Goal: Task Accomplishment & Management: Use online tool/utility

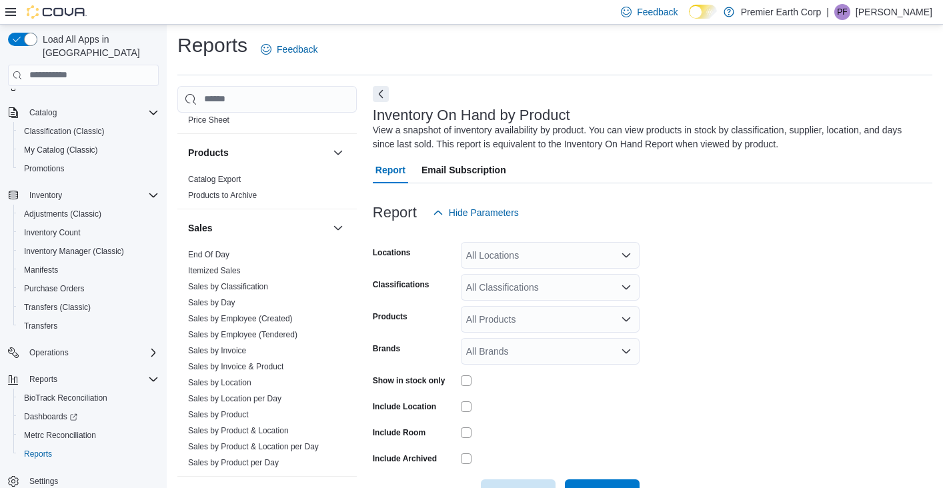
scroll to position [699, 0]
click at [237, 346] on link "Sales by Invoice" at bounding box center [217, 350] width 58 height 9
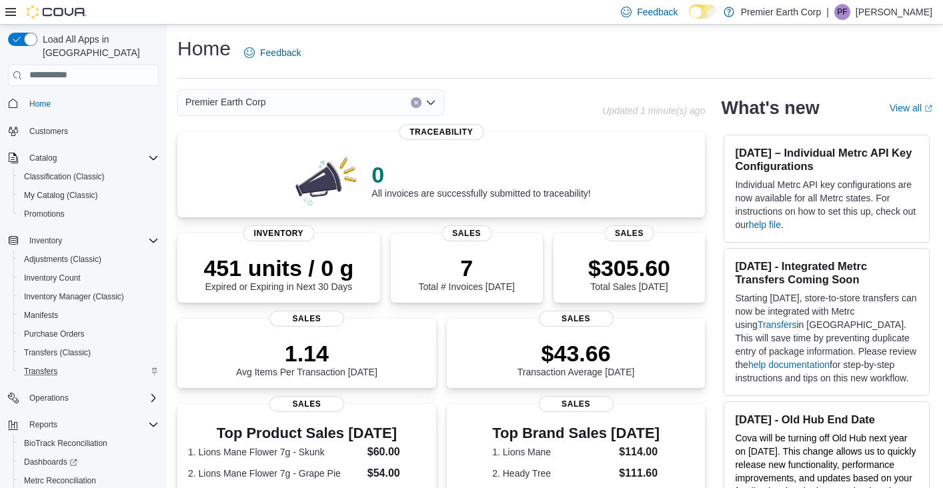
scroll to position [49, 0]
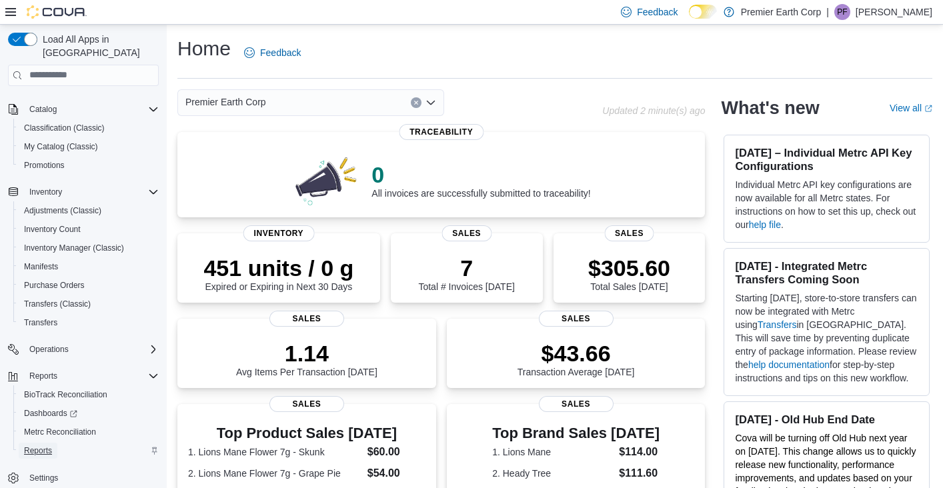
click at [47, 446] on span "Reports" at bounding box center [38, 451] width 28 height 11
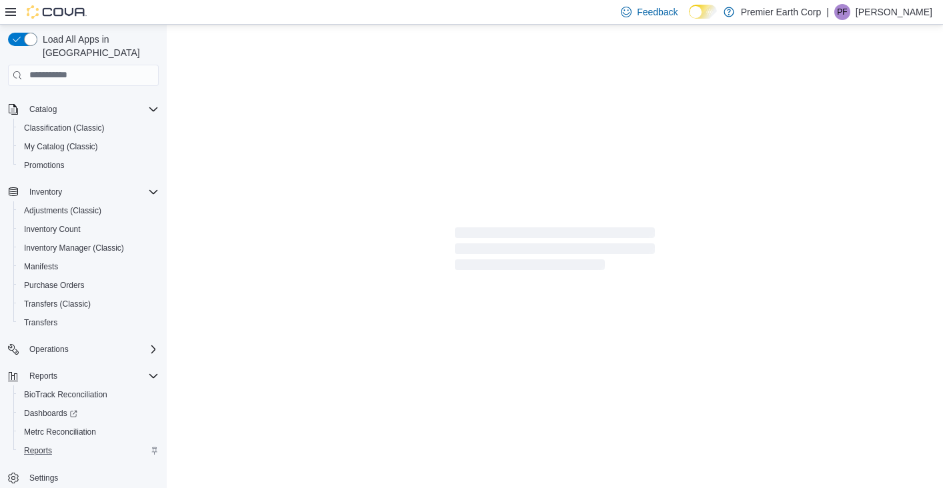
click at [153, 447] on icon "Complex example" at bounding box center [155, 451] width 8 height 8
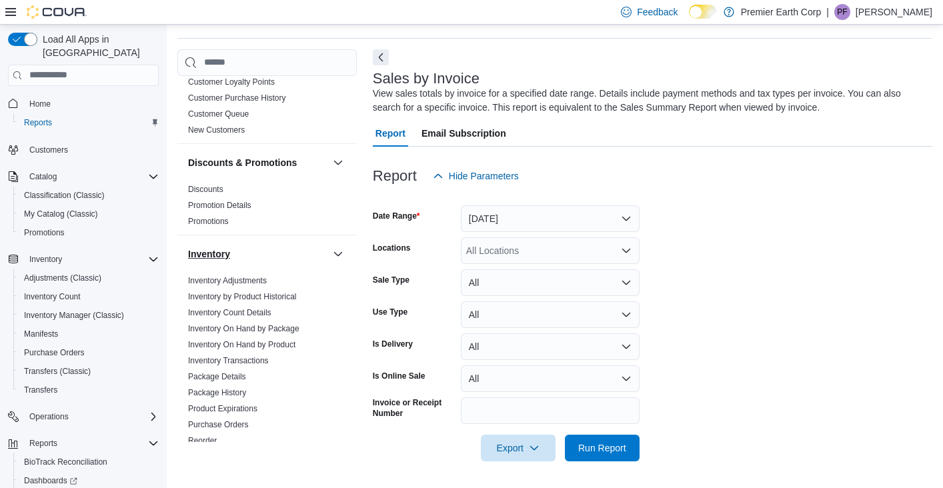
scroll to position [132, 0]
click at [239, 330] on link "Inventory On Hand by Package" at bounding box center [243, 327] width 111 height 9
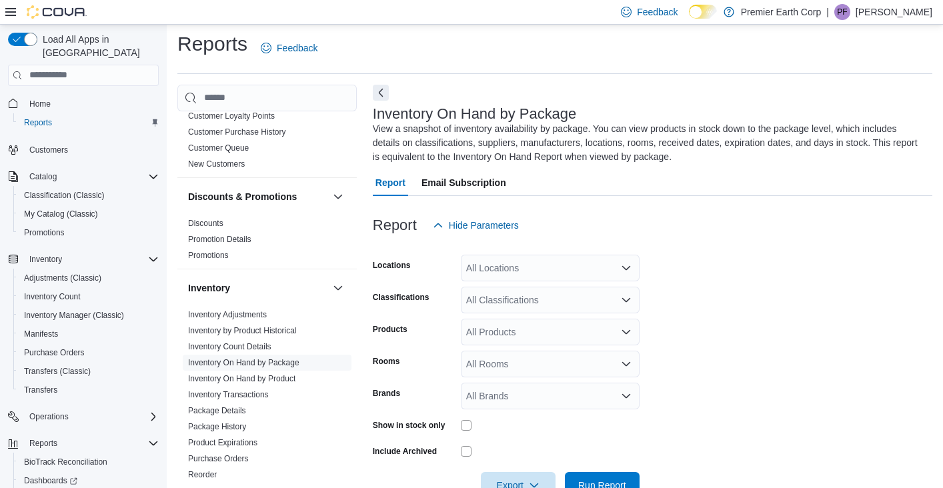
scroll to position [42, 0]
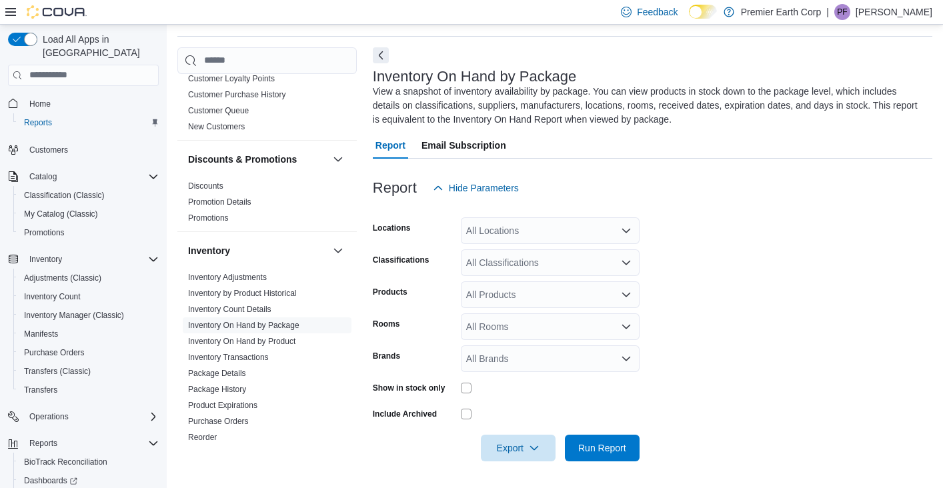
click at [535, 232] on div "All Locations" at bounding box center [550, 230] width 179 height 27
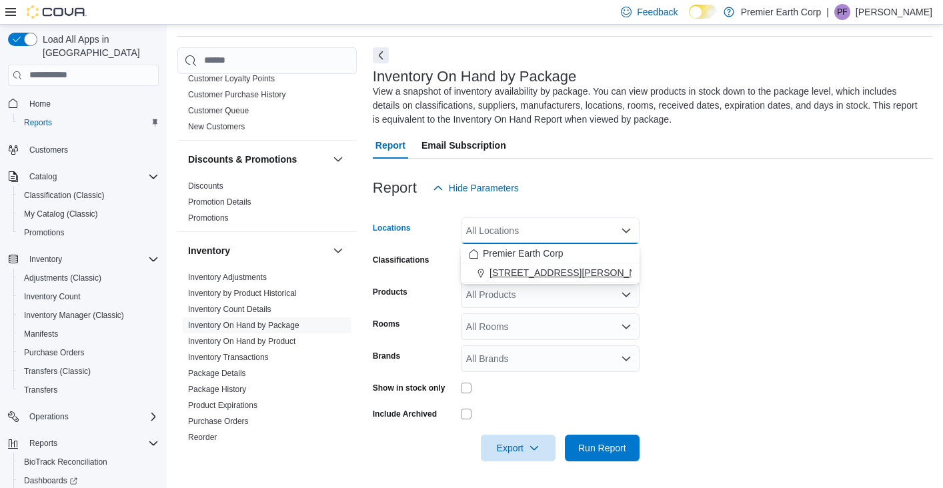
click at [529, 273] on span "1297 Hertel Ave" at bounding box center [574, 272] width 169 height 13
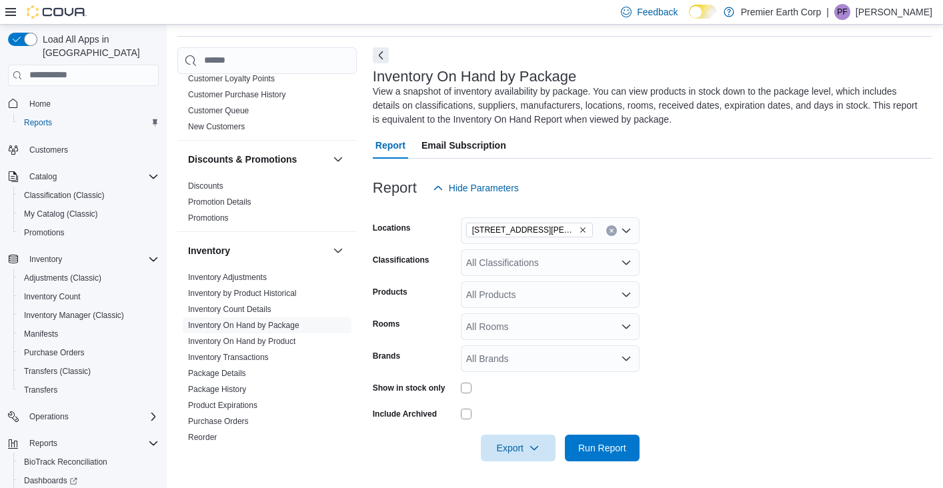
click at [773, 310] on form "Locations 1297 Hertel Ave Classifications All Classifications Products All Prod…" at bounding box center [653, 331] width 560 height 260
click at [481, 333] on div "All Rooms" at bounding box center [550, 327] width 179 height 27
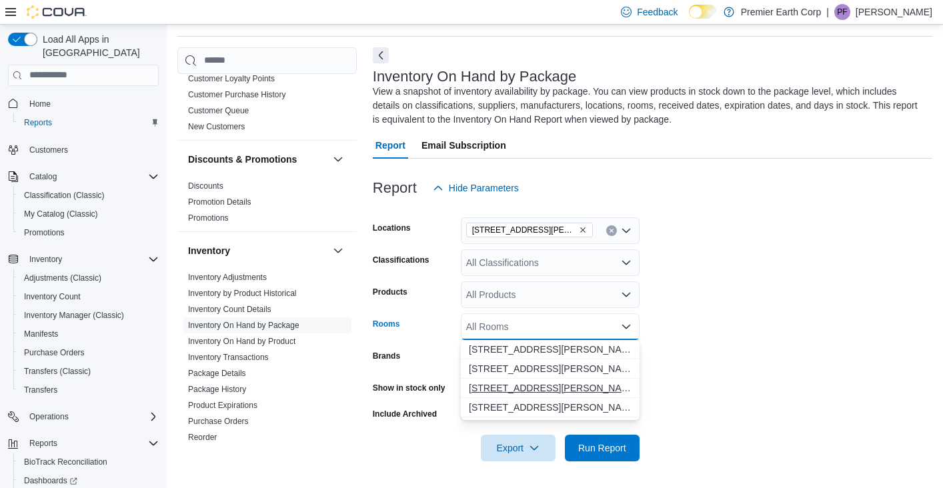
click at [499, 384] on span "1297 Hertel Ave - Return" at bounding box center [550, 388] width 163 height 13
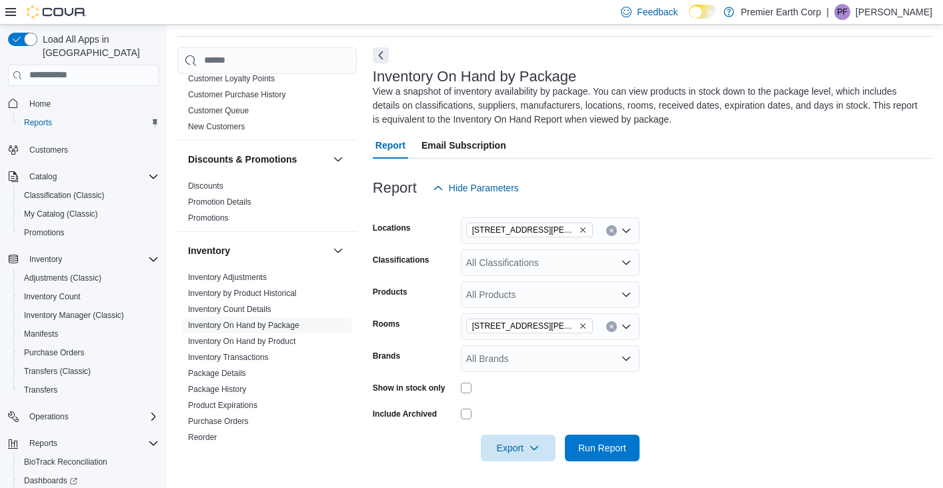
click at [741, 410] on form "Locations 1297 Hertel Ave Classifications All Classifications Products All Prod…" at bounding box center [653, 331] width 560 height 260
click at [476, 360] on div "All Brands" at bounding box center [550, 359] width 179 height 27
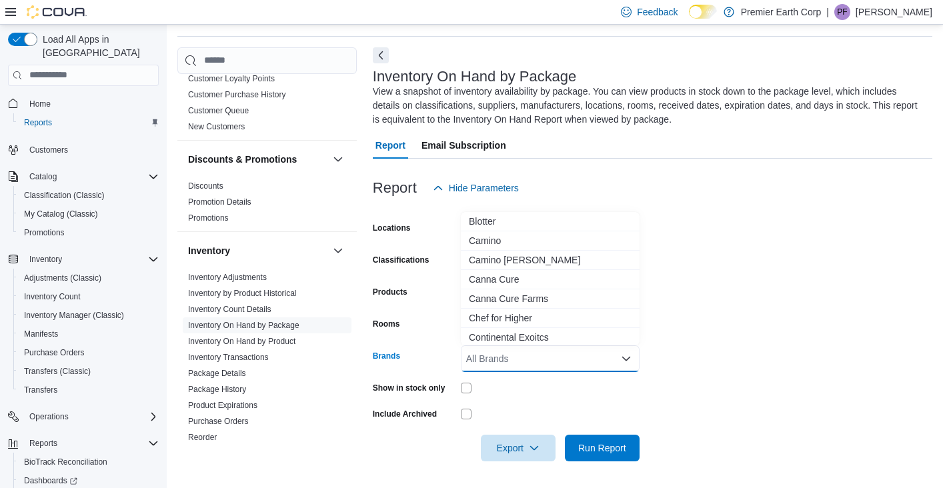
scroll to position [240, 0]
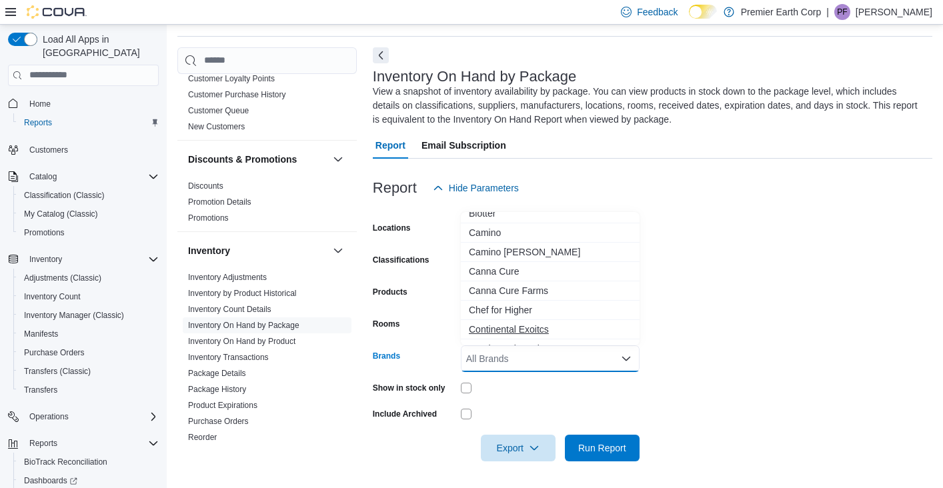
click at [508, 334] on span "Continental Exoitcs" at bounding box center [550, 329] width 163 height 13
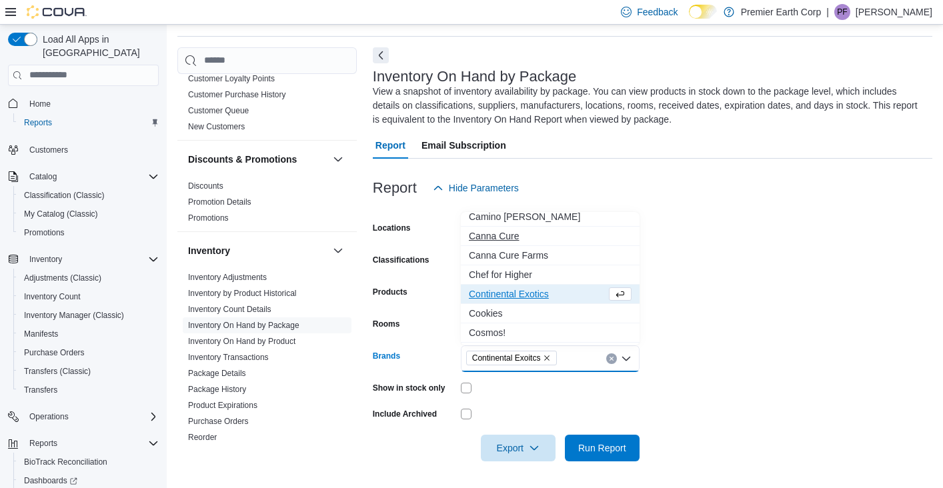
scroll to position [279, 0]
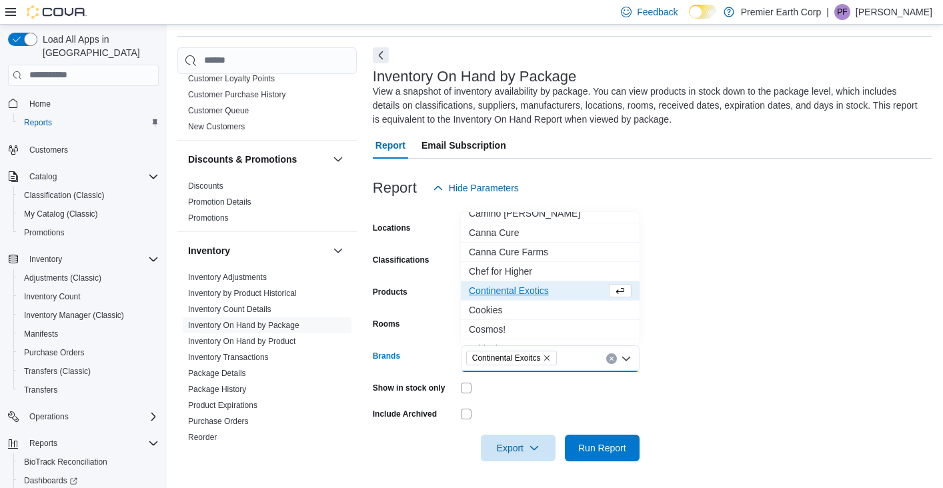
click at [551, 290] on span "Continental Exotics" at bounding box center [537, 290] width 137 height 13
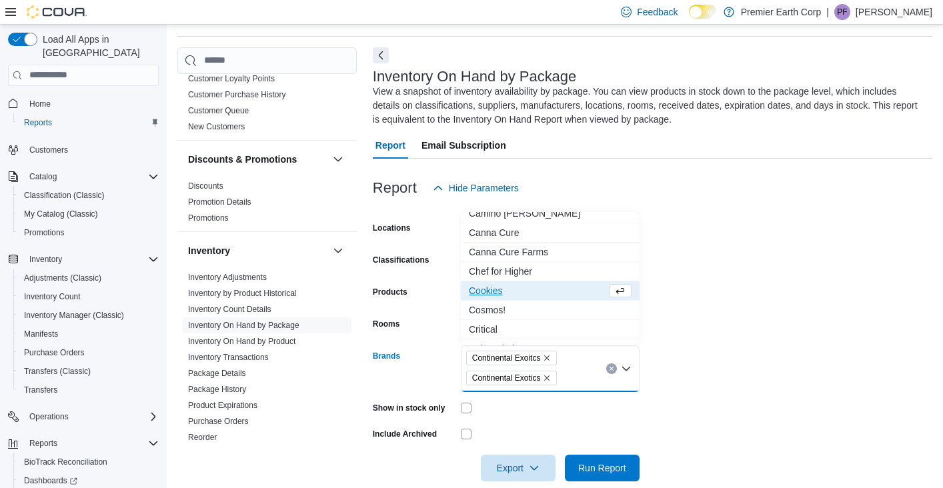
click at [711, 405] on form "Locations 1297 Hertel Ave Classifications All Classifications Products All Prod…" at bounding box center [653, 341] width 560 height 280
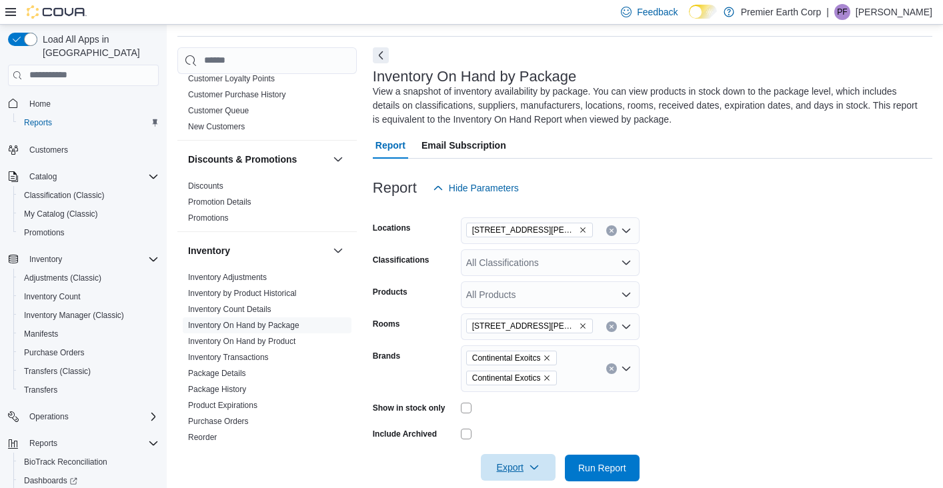
click at [494, 470] on span "Export" at bounding box center [518, 467] width 59 height 27
click at [523, 386] on span "Export to Excel" at bounding box center [519, 386] width 60 height 11
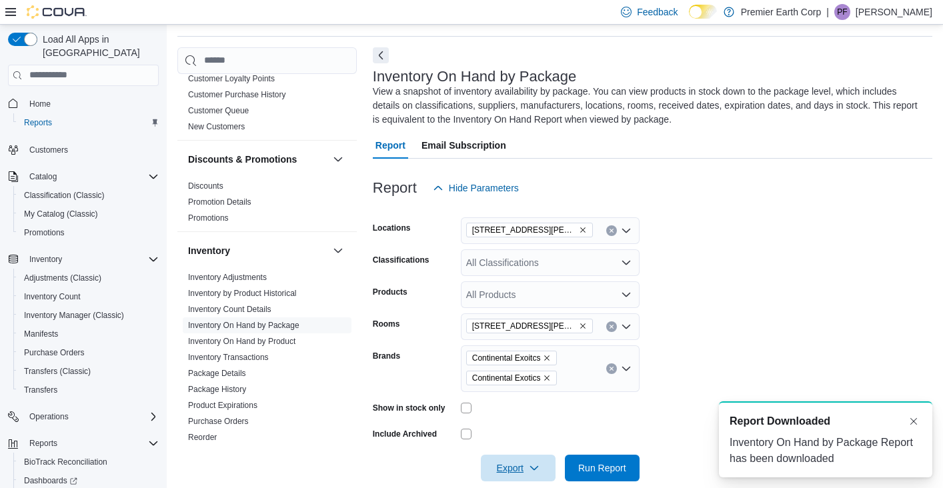
scroll to position [0, 0]
